Goal: Task Accomplishment & Management: Manage account settings

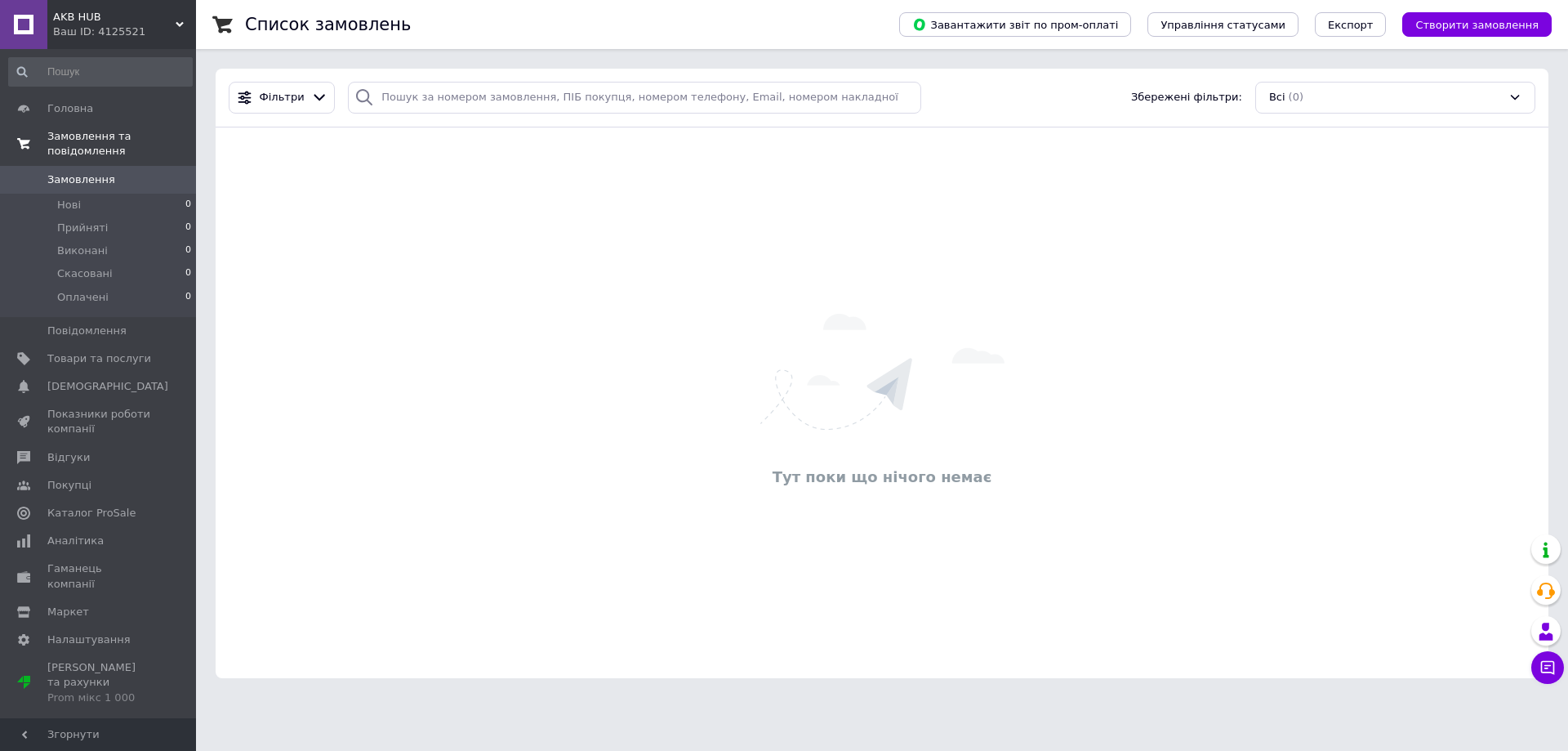
click at [80, 131] on span "Замовлення та повідомлення" at bounding box center [121, 144] width 148 height 30
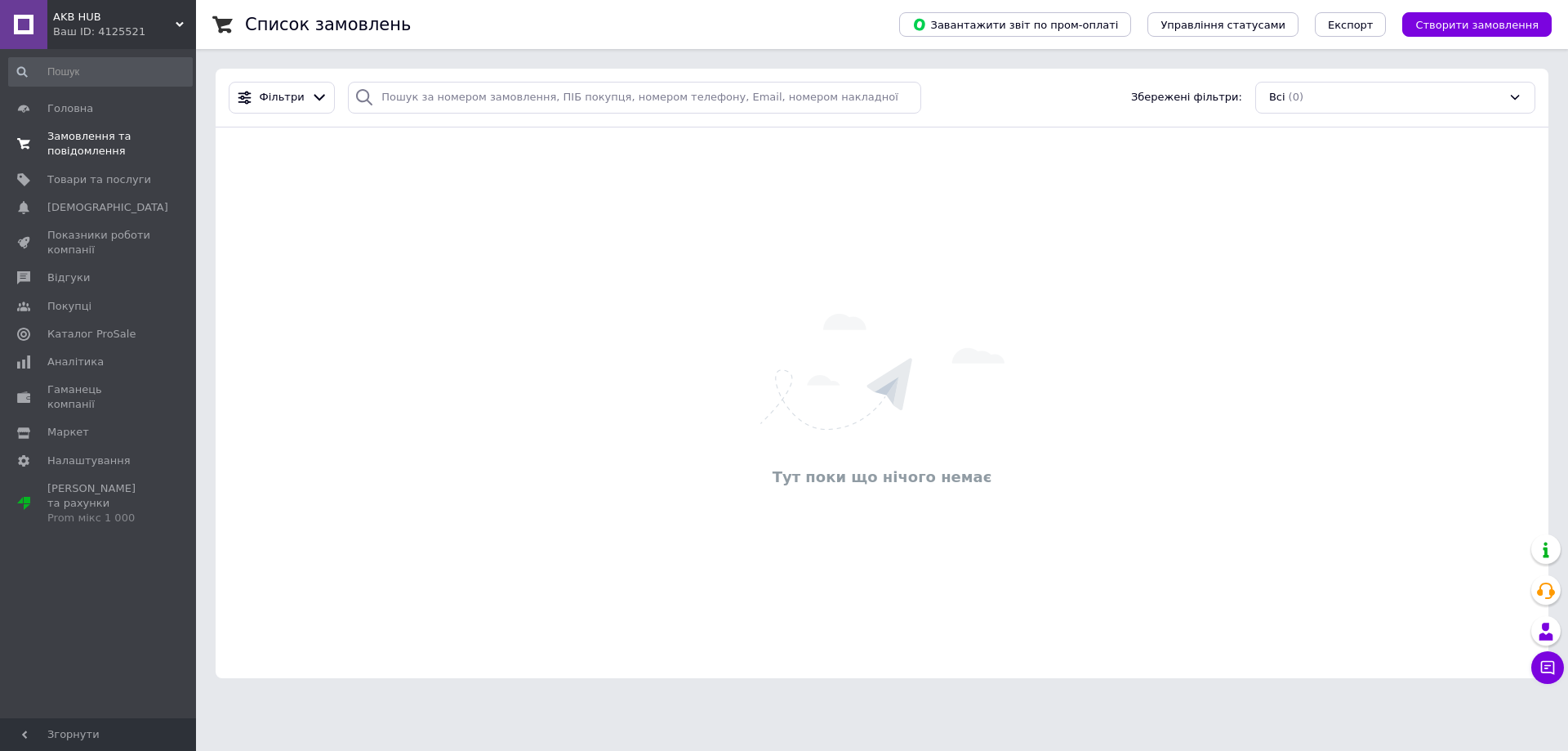
click at [92, 143] on span "Замовлення та повідомлення" at bounding box center [99, 144] width 104 height 30
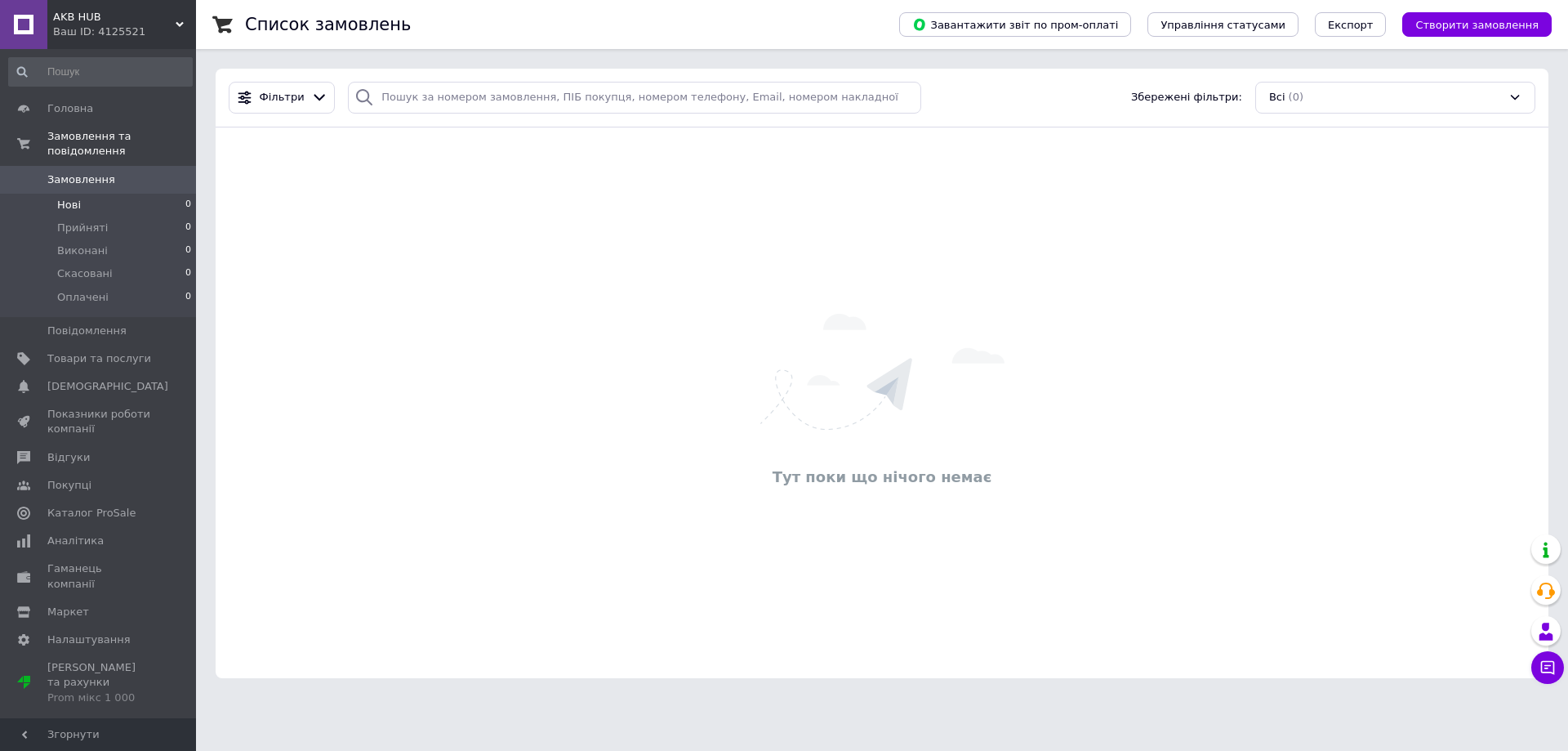
click at [92, 194] on li "Нові 0" at bounding box center [100, 205] width 201 height 23
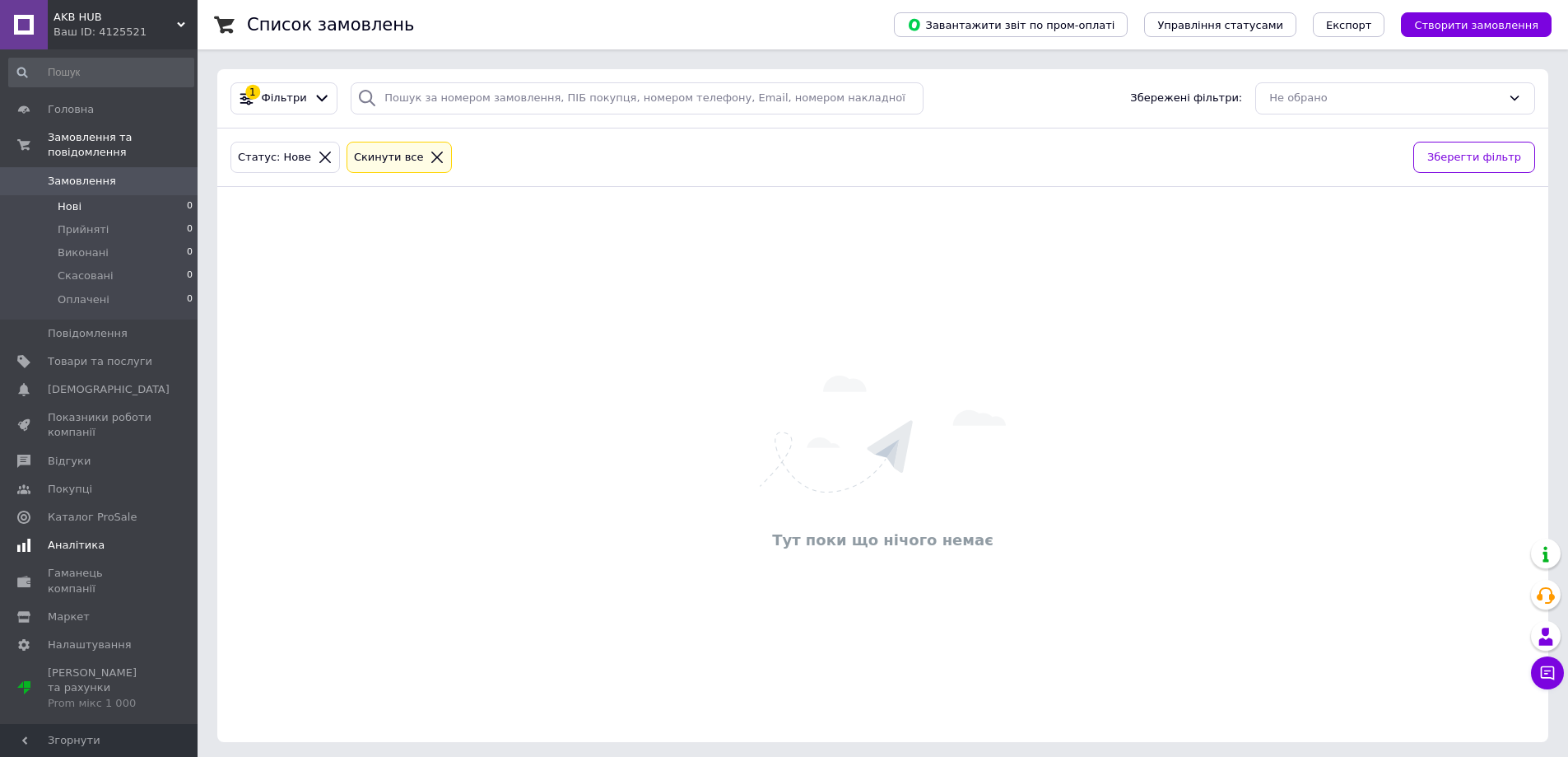
click at [97, 531] on link "Аналітика" at bounding box center [101, 545] width 202 height 28
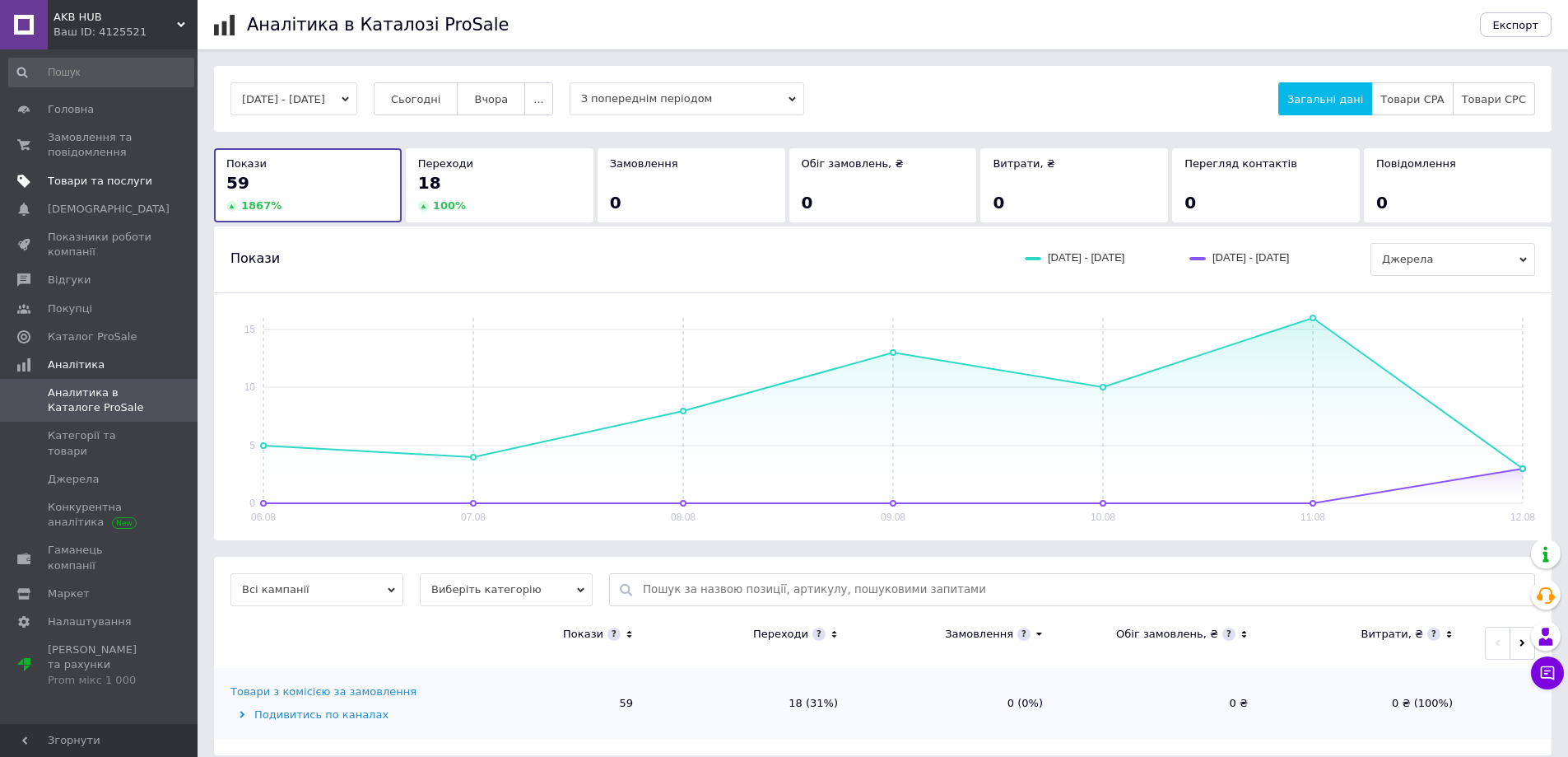
click at [98, 174] on span "Товари та послуги" at bounding box center [99, 181] width 105 height 15
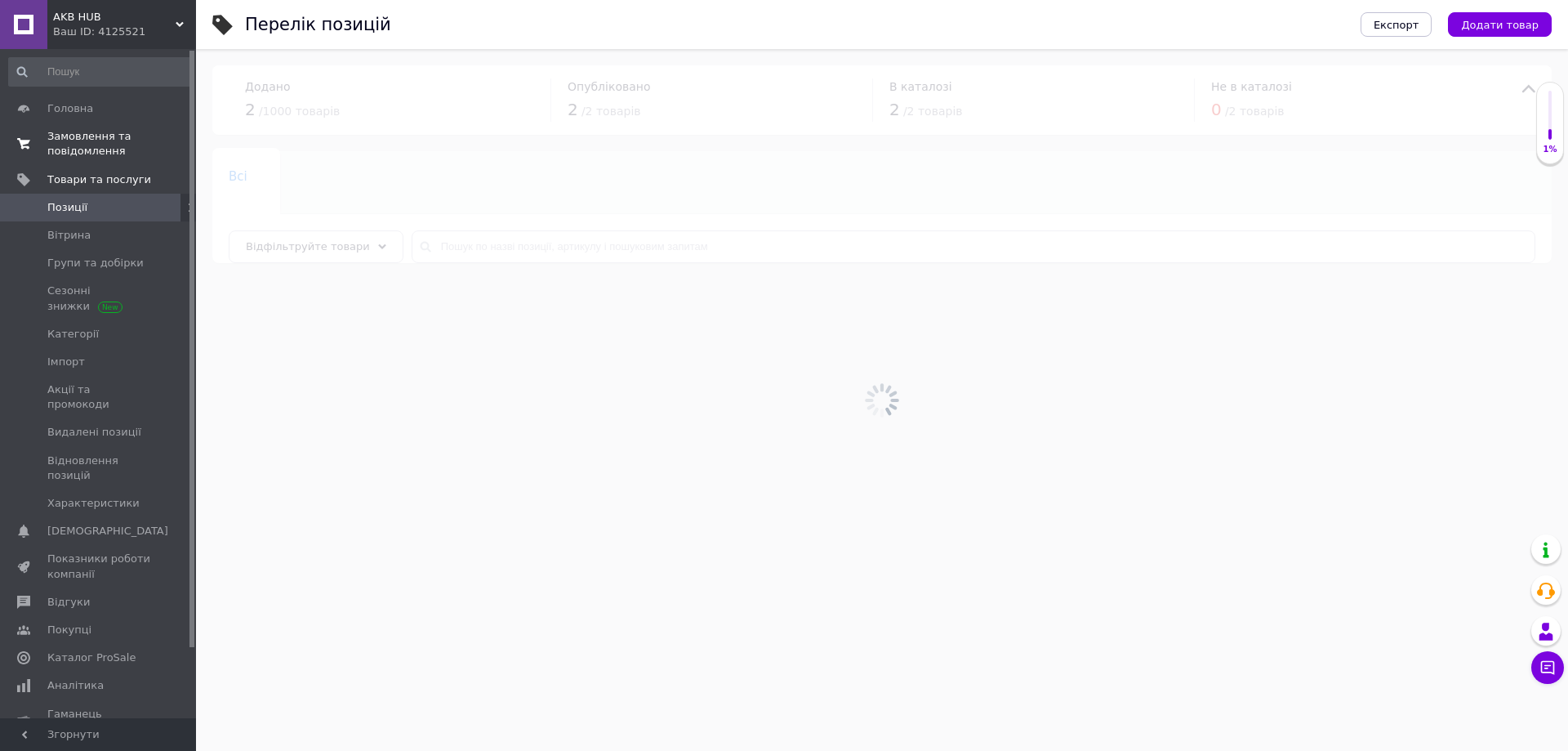
click at [96, 148] on span "Замовлення та повідомлення" at bounding box center [99, 144] width 104 height 30
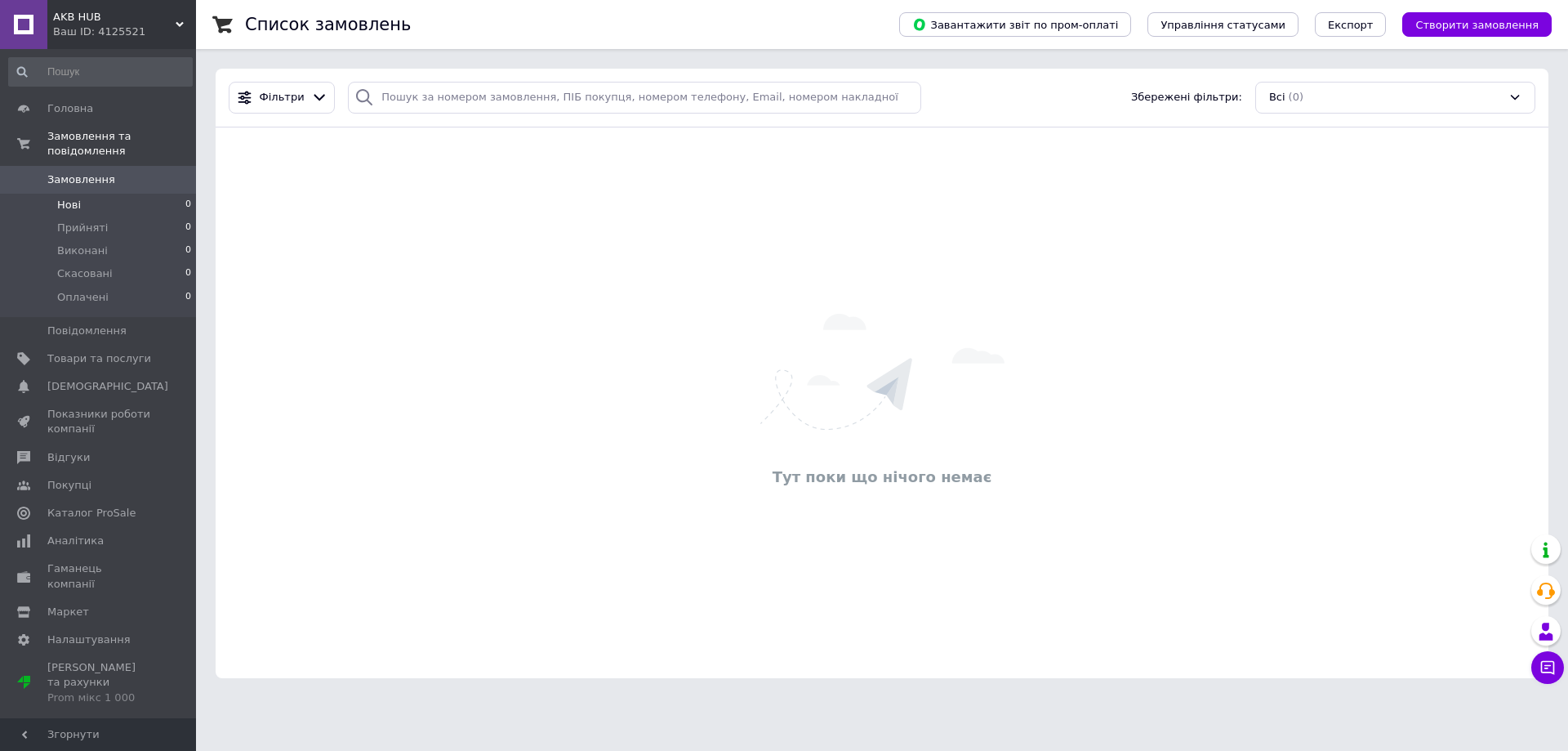
click at [106, 194] on li "Нові 0" at bounding box center [100, 205] width 201 height 23
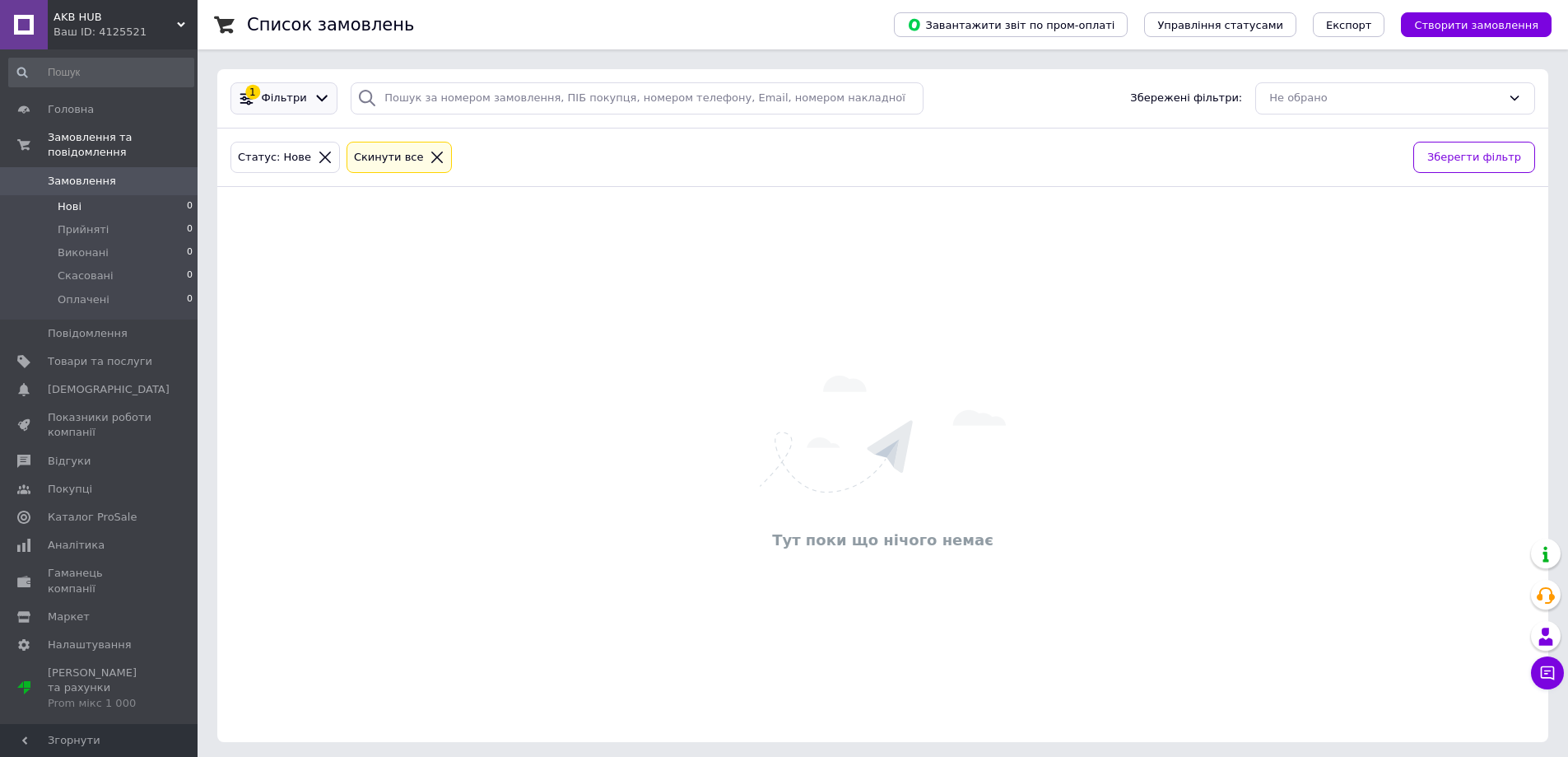
click at [260, 104] on div "Фільтри" at bounding box center [284, 98] width 52 height 16
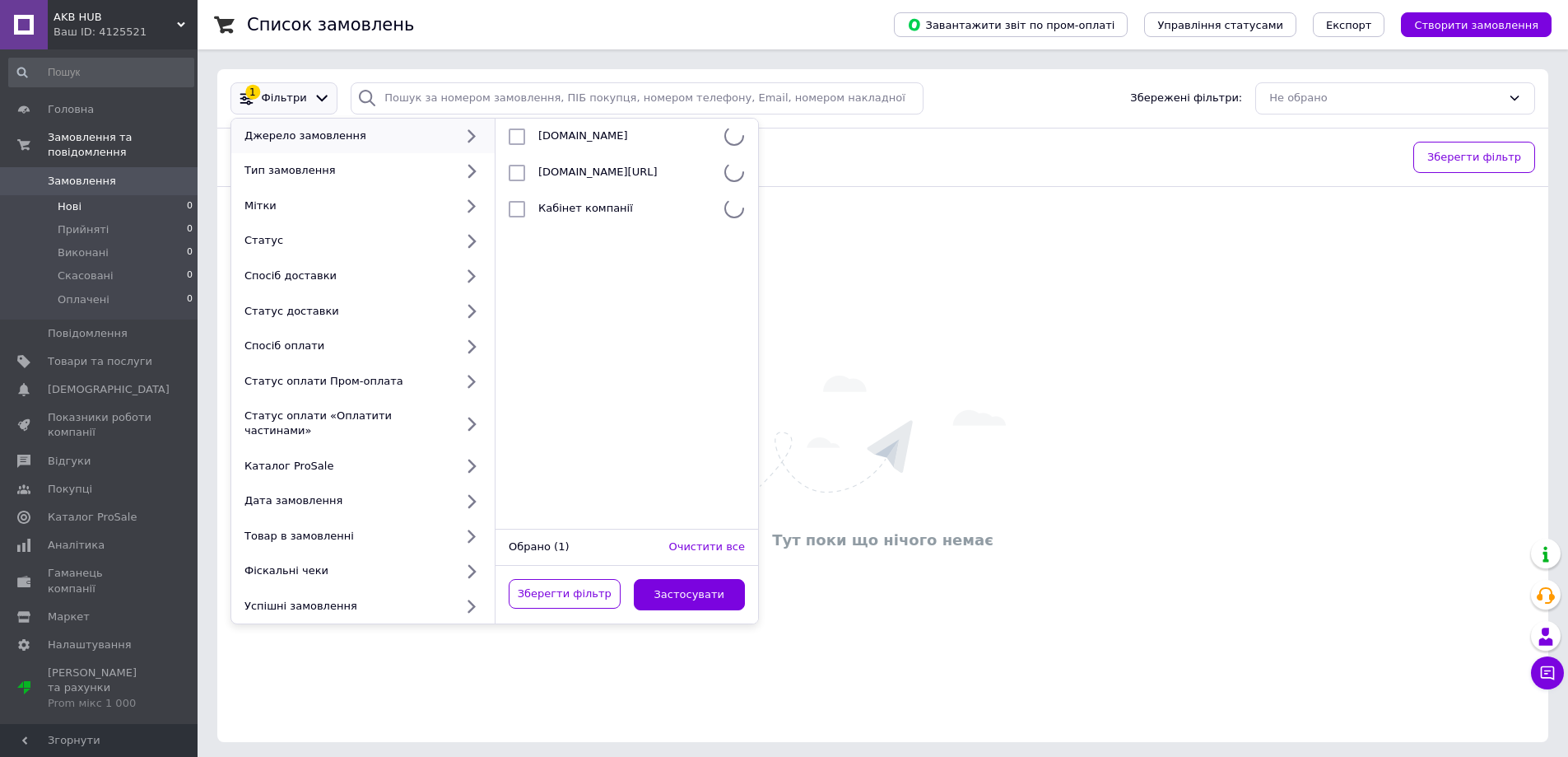
click at [799, 214] on div "Тут поки що нічого немає" at bounding box center [882, 464] width 1331 height 522
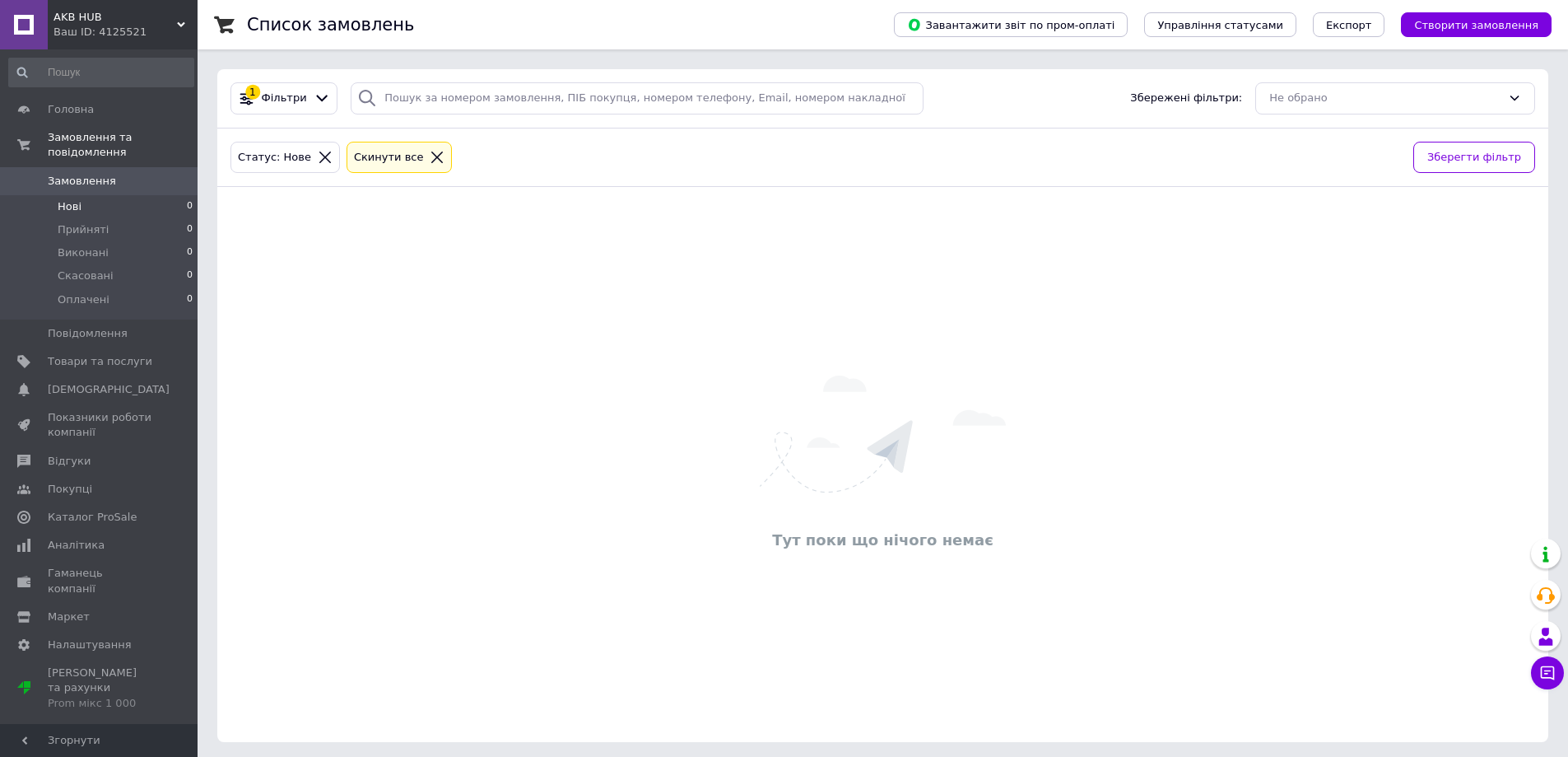
click at [430, 158] on icon at bounding box center [437, 156] width 15 height 15
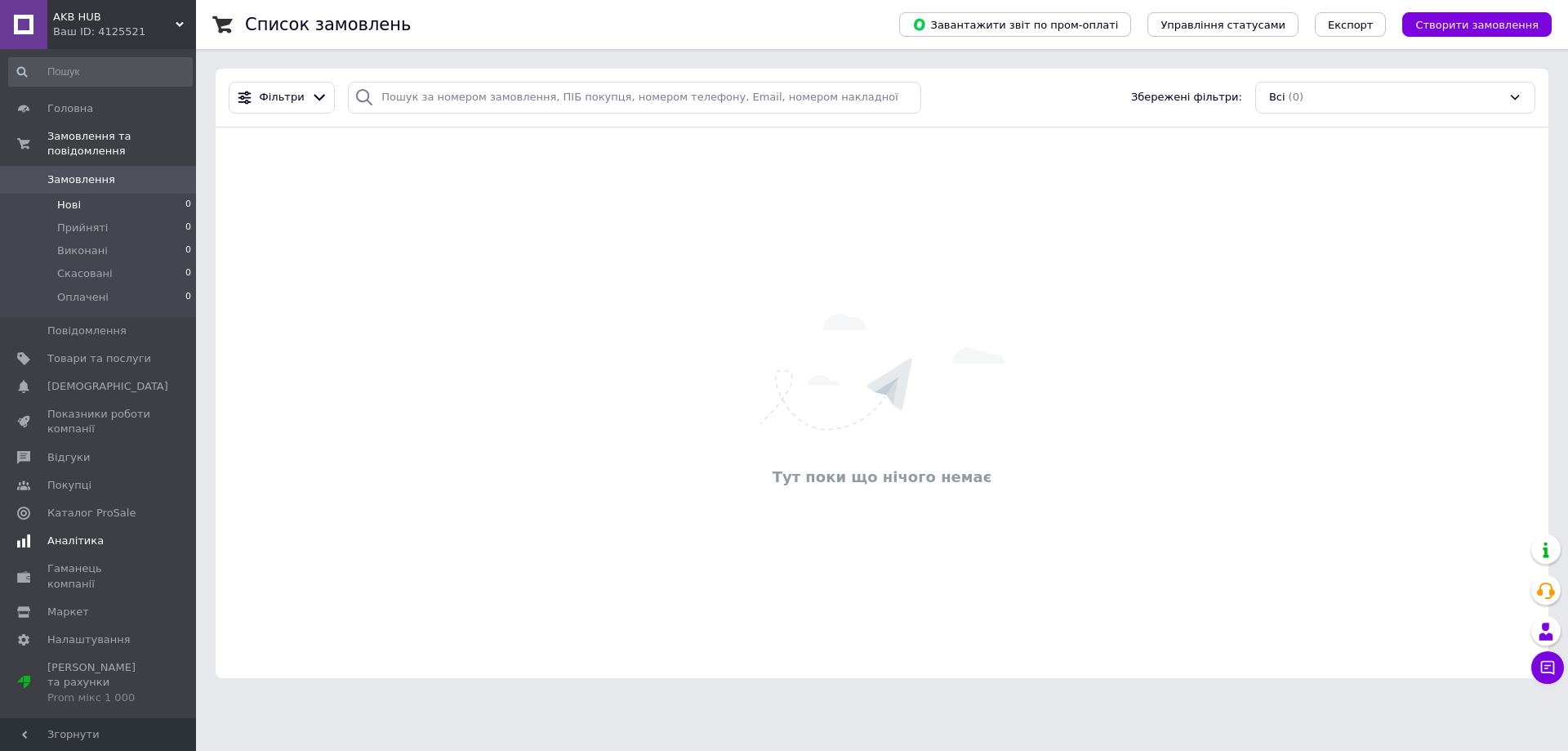
click at [78, 527] on link "Аналітика" at bounding box center [100, 541] width 201 height 28
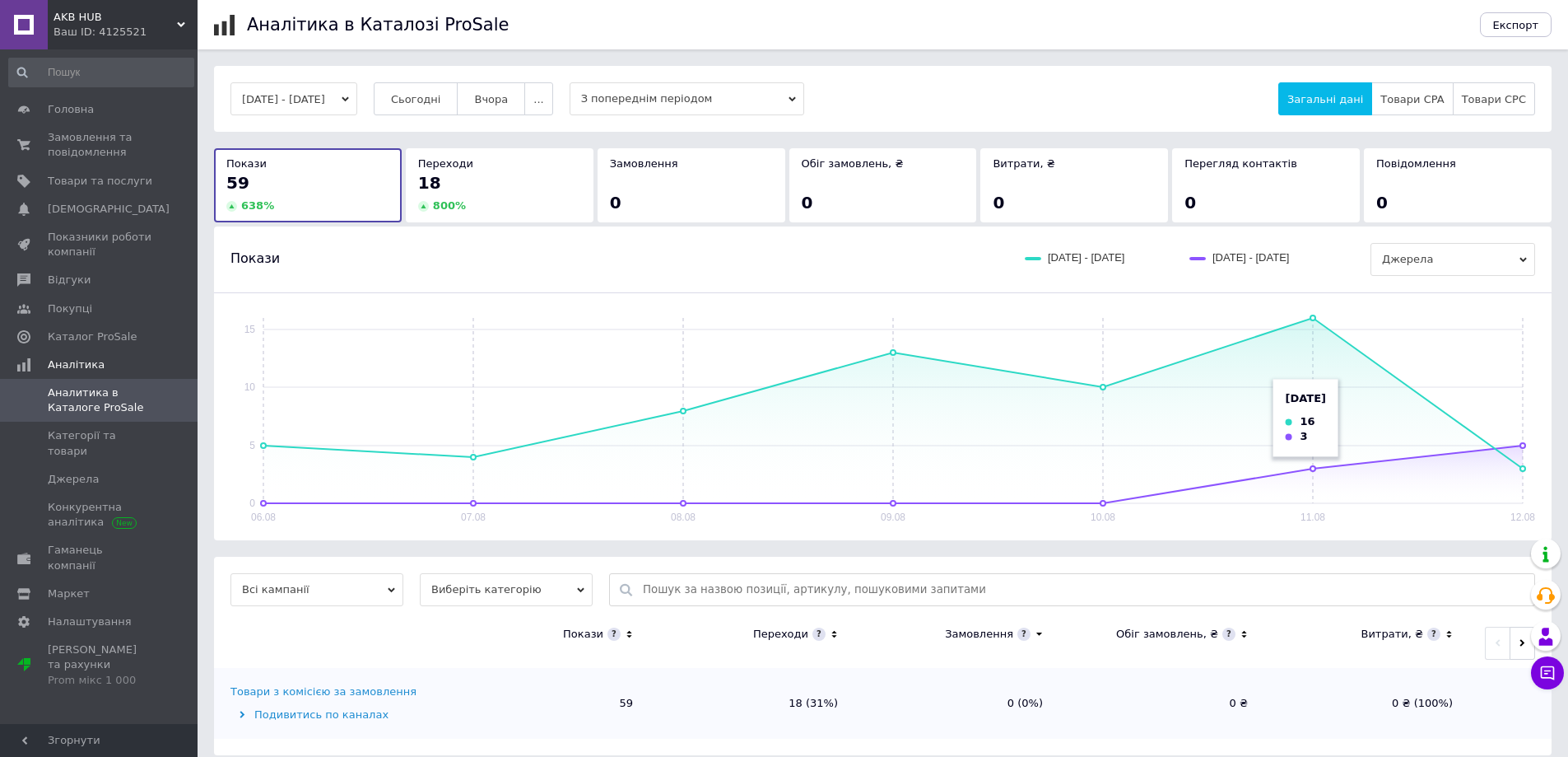
scroll to position [15, 0]
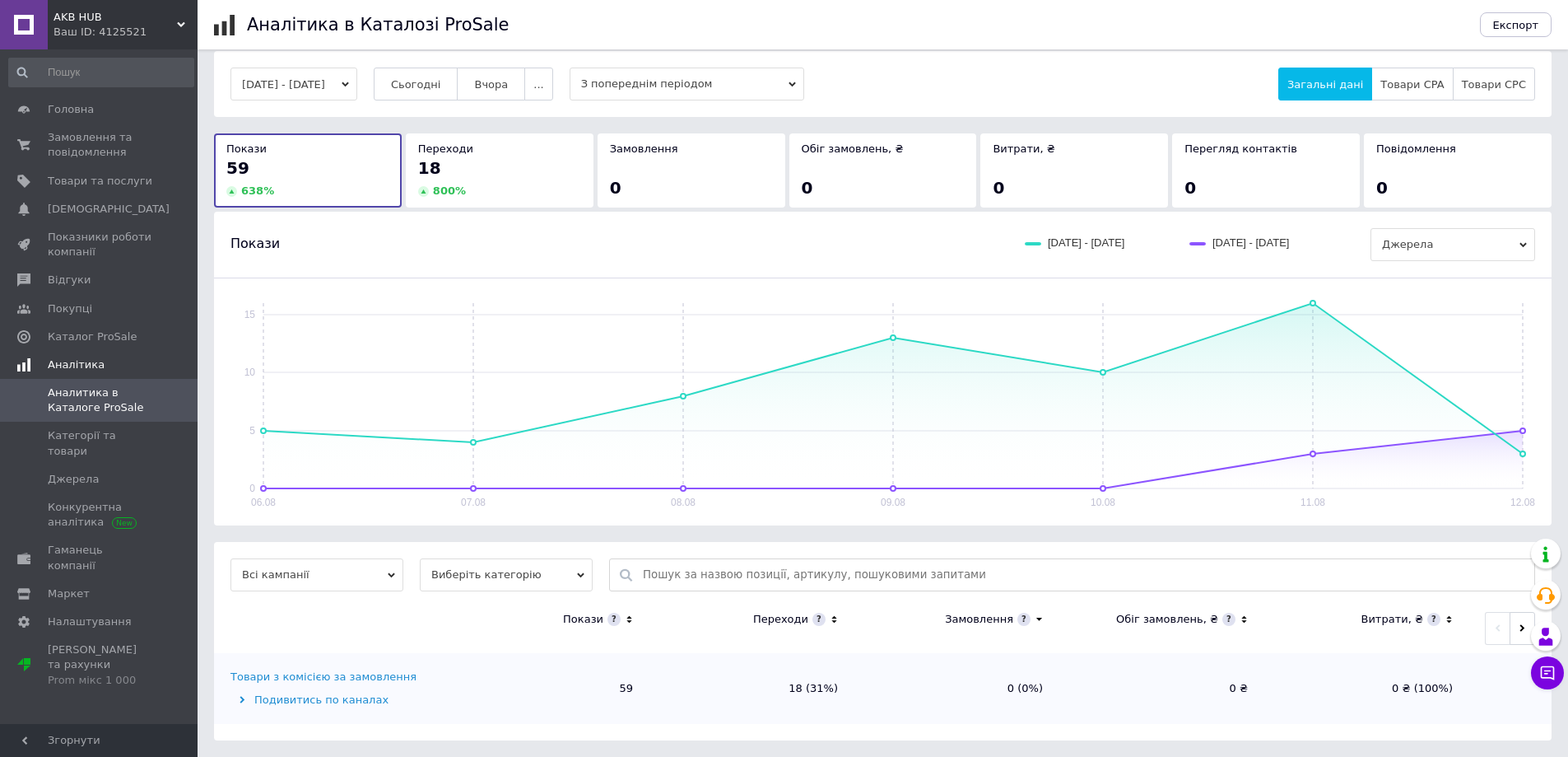
click at [81, 360] on span "Аналітика" at bounding box center [76, 364] width 57 height 15
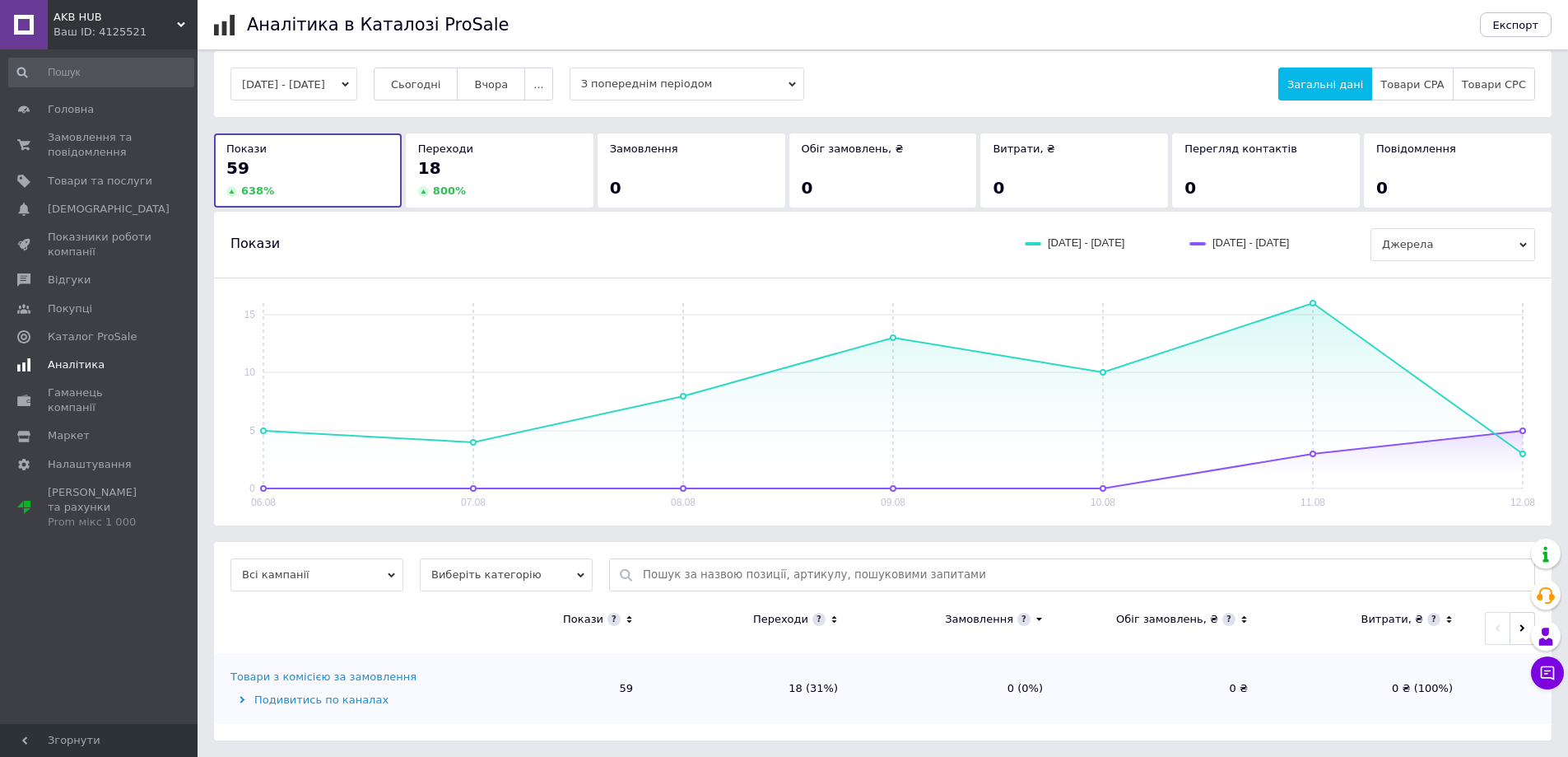
click at [81, 360] on span "Аналітика" at bounding box center [76, 364] width 57 height 15
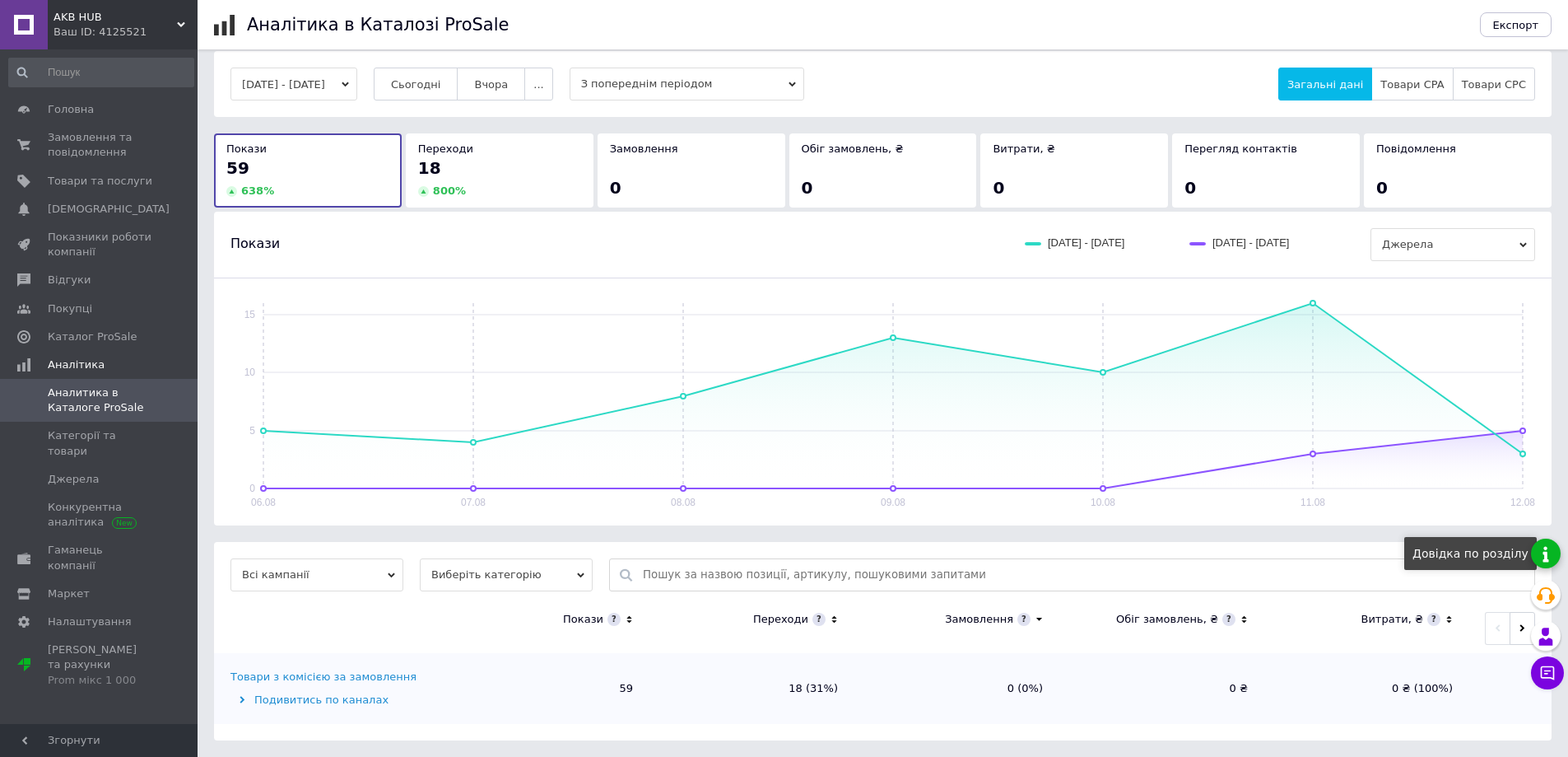
click at [1542, 557] on link at bounding box center [1546, 553] width 30 height 30
